Goal: Information Seeking & Learning: Learn about a topic

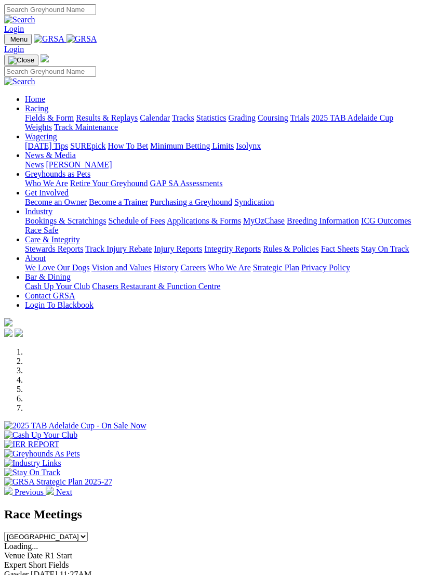
click at [8, 42] on img "Toggle navigation" at bounding box center [8, 42] width 0 height 0
click at [48, 112] on link "Racing" at bounding box center [36, 108] width 23 height 9
click at [118, 122] on link "Results & Replays" at bounding box center [107, 117] width 62 height 9
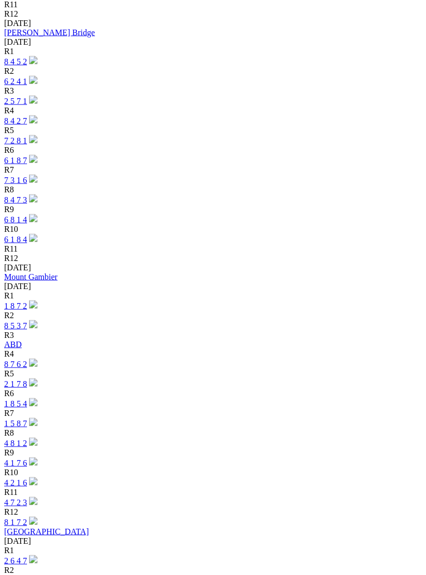
scroll to position [2216, 0]
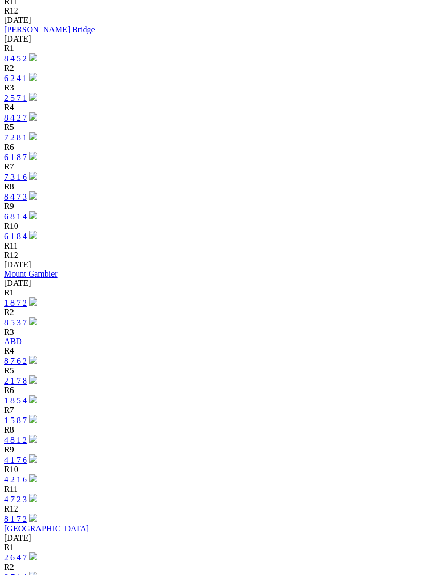
click at [51, 524] on link "[GEOGRAPHIC_DATA]" at bounding box center [46, 528] width 85 height 9
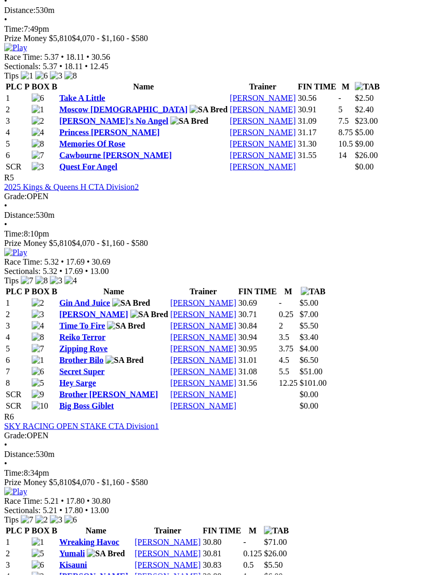
scroll to position [1216, 0]
click at [27, 248] on img at bounding box center [15, 252] width 23 height 9
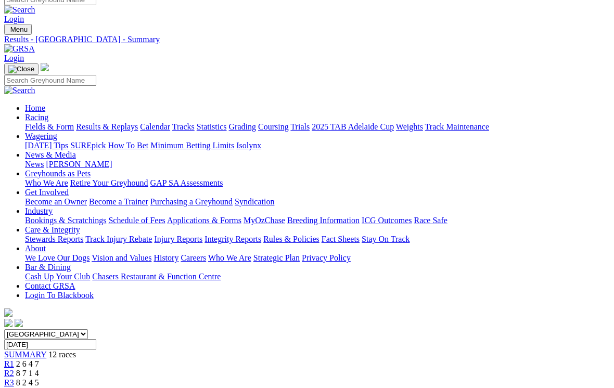
scroll to position [0, 0]
